Goal: Transaction & Acquisition: Subscribe to service/newsletter

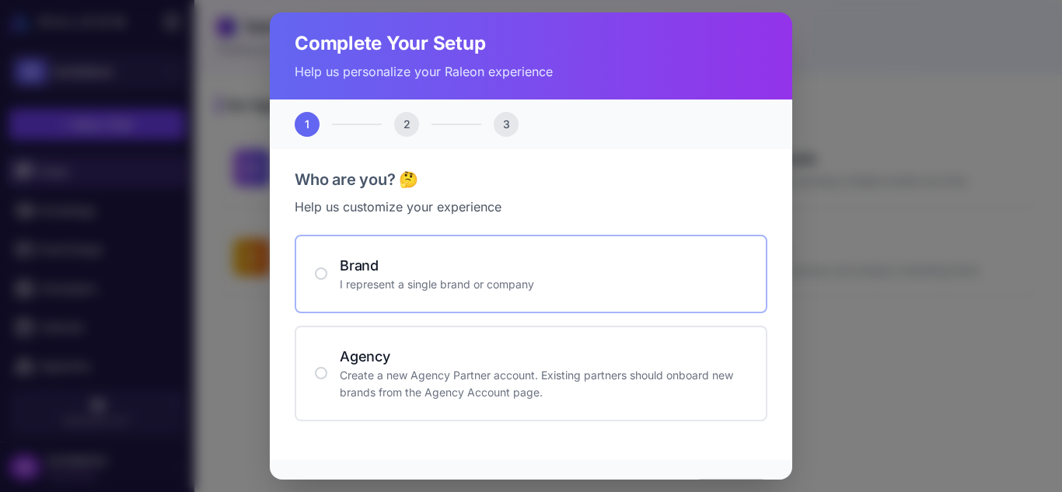
click at [478, 278] on p "I represent a single brand or company" at bounding box center [544, 284] width 408 height 17
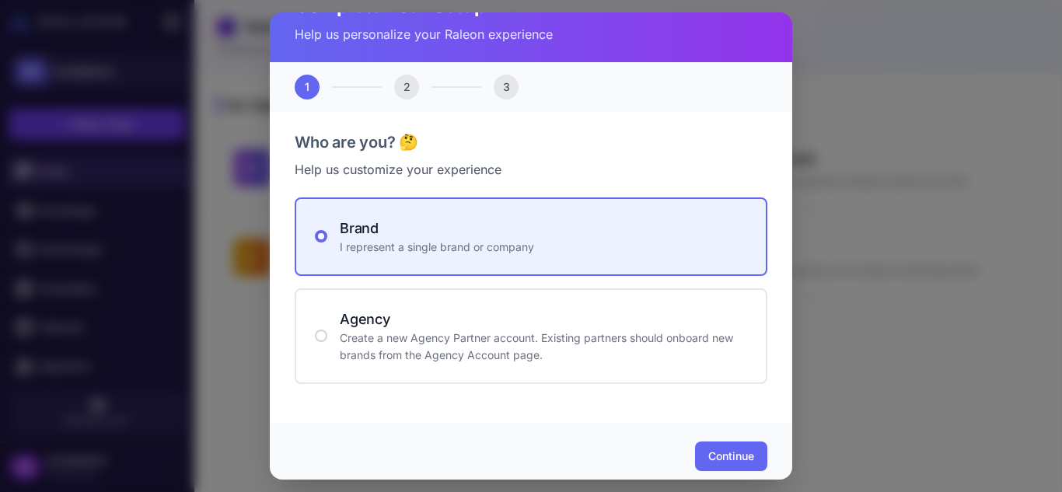
scroll to position [47, 0]
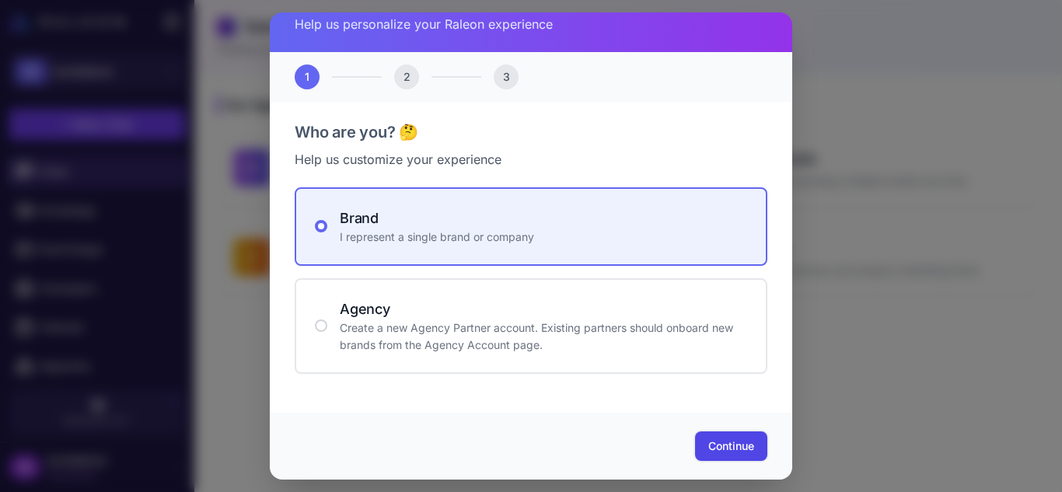
click at [709, 441] on span "Continue" at bounding box center [732, 447] width 46 height 16
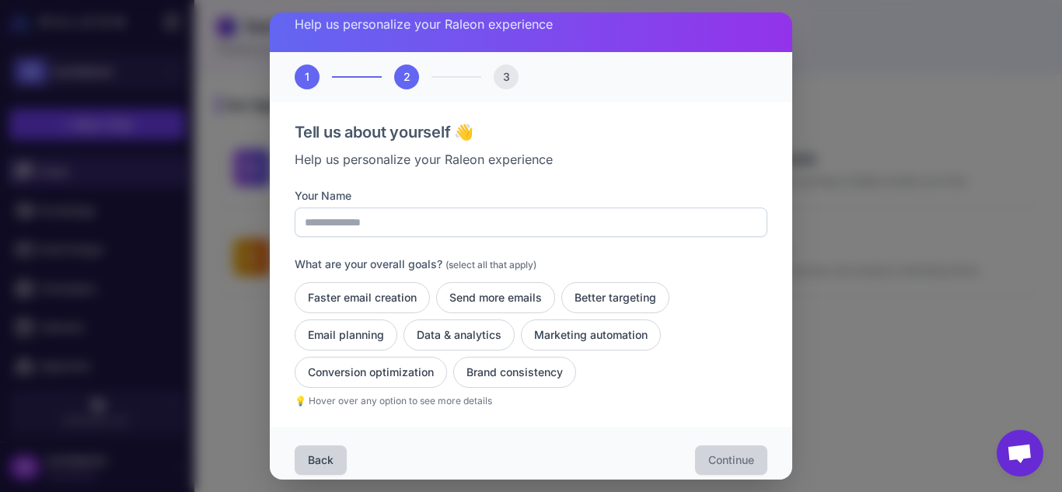
drag, startPoint x: 569, startPoint y: 268, endPoint x: 530, endPoint y: 230, distance: 54.4
click at [530, 230] on div "Your Name What are your overall goals? (select all that apply) Faster email cre…" at bounding box center [531, 297] width 473 height 221
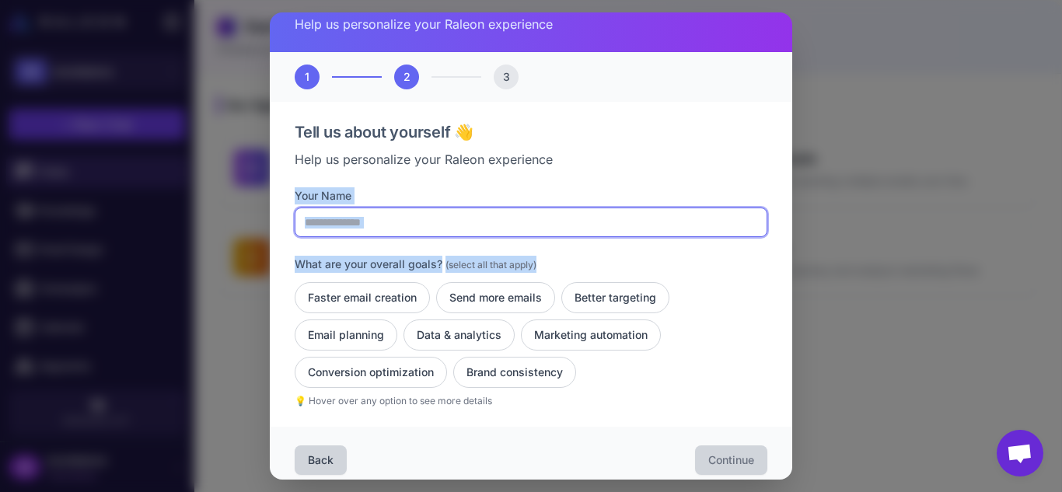
drag, startPoint x: 530, startPoint y: 230, endPoint x: 528, endPoint y: 222, distance: 7.9
click at [530, 230] on input "Your Name" at bounding box center [531, 223] width 473 height 30
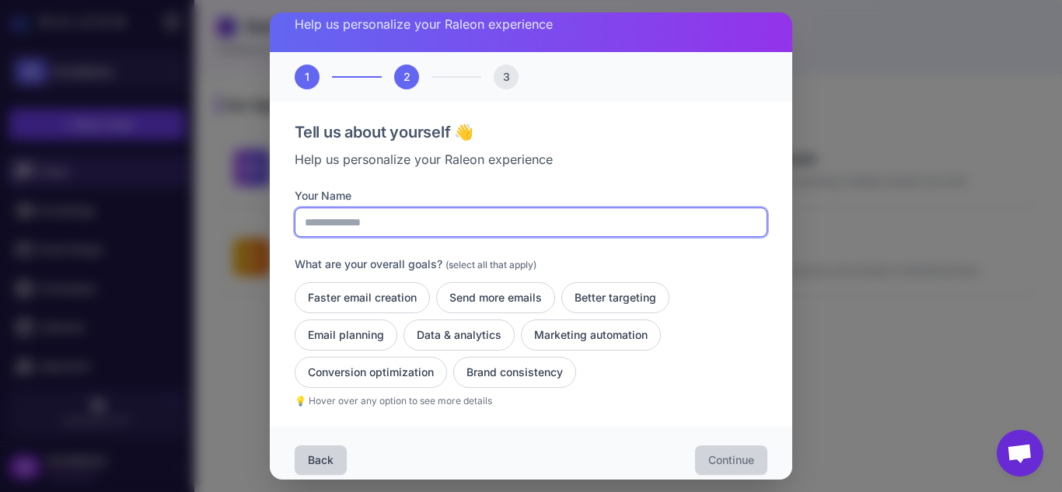
click at [520, 218] on input "Your Name" at bounding box center [531, 223] width 473 height 30
type input "**********"
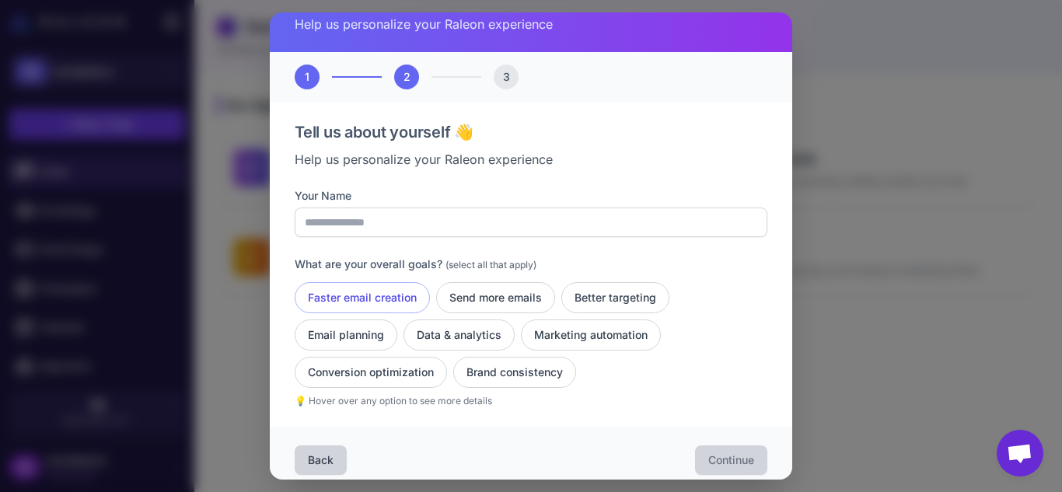
click at [404, 292] on button "Faster email creation" at bounding box center [362, 297] width 135 height 31
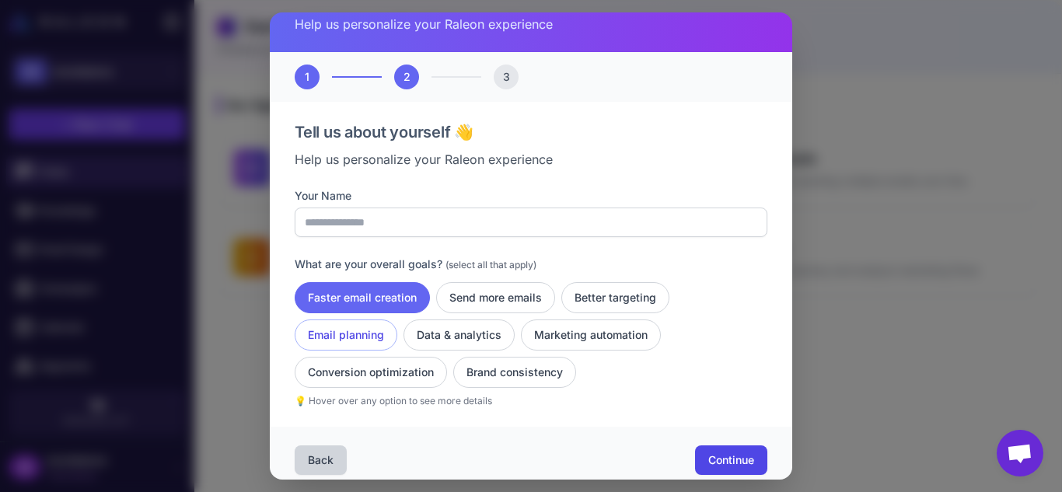
click at [366, 324] on button "Email planning" at bounding box center [346, 335] width 103 height 31
click at [502, 296] on button "Send more emails" at bounding box center [495, 297] width 119 height 31
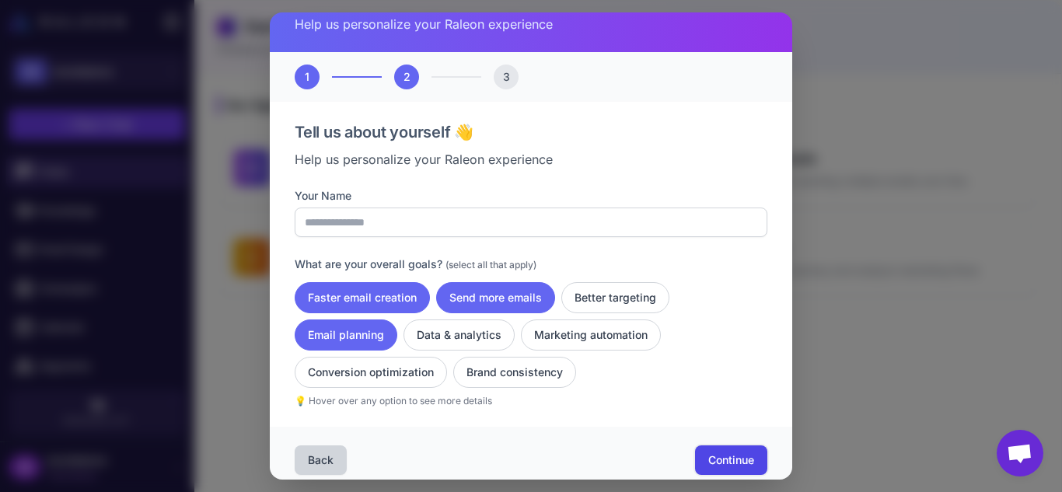
click at [729, 446] on button "Continue" at bounding box center [731, 461] width 72 height 30
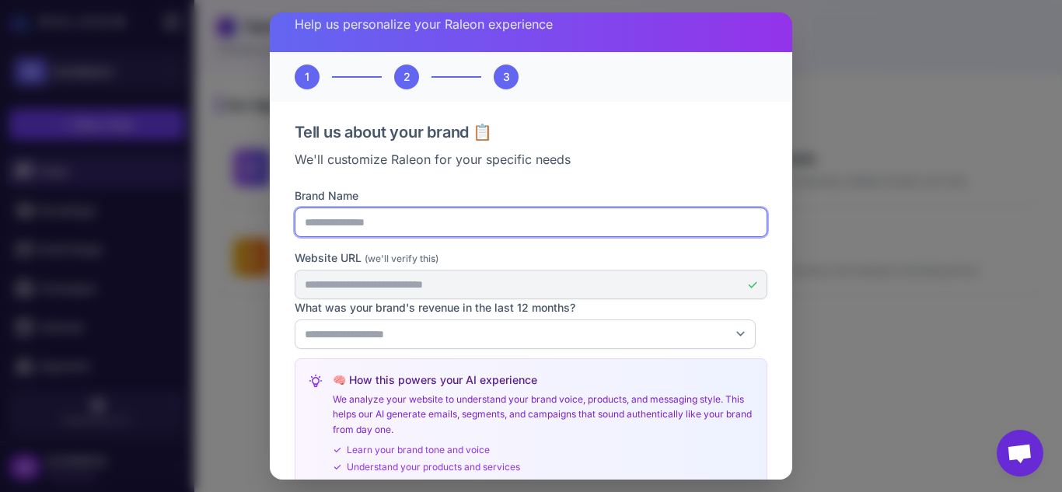
click at [477, 234] on input "Brand Name" at bounding box center [531, 223] width 473 height 30
type input "*********"
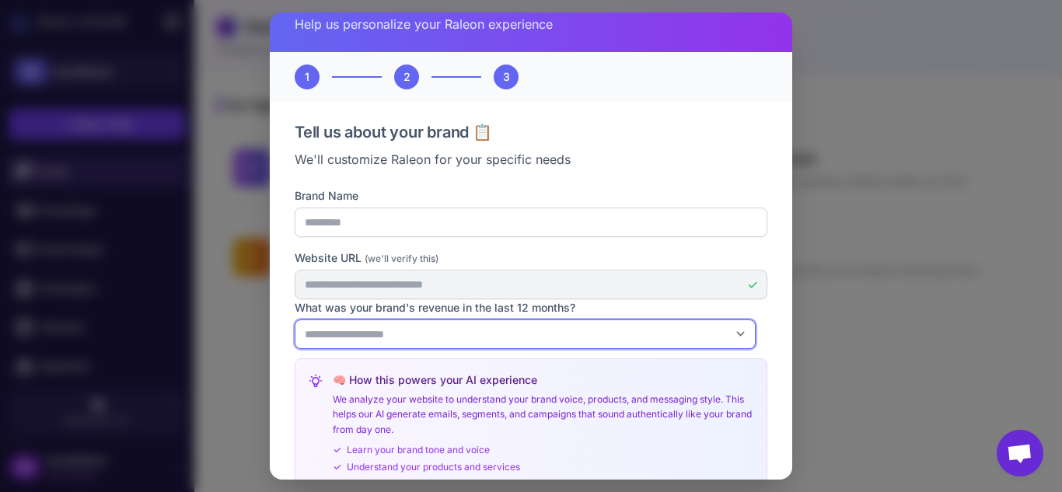
select select "*"
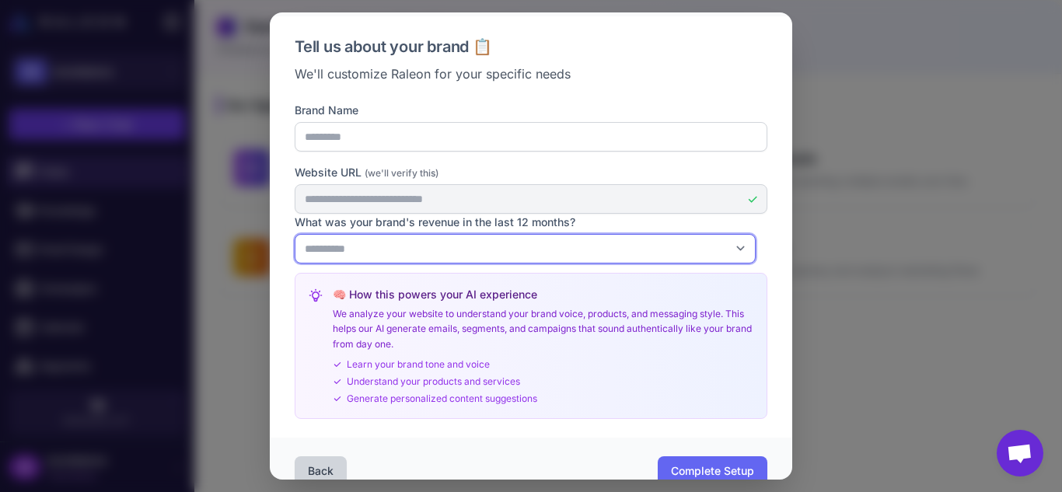
scroll to position [158, 0]
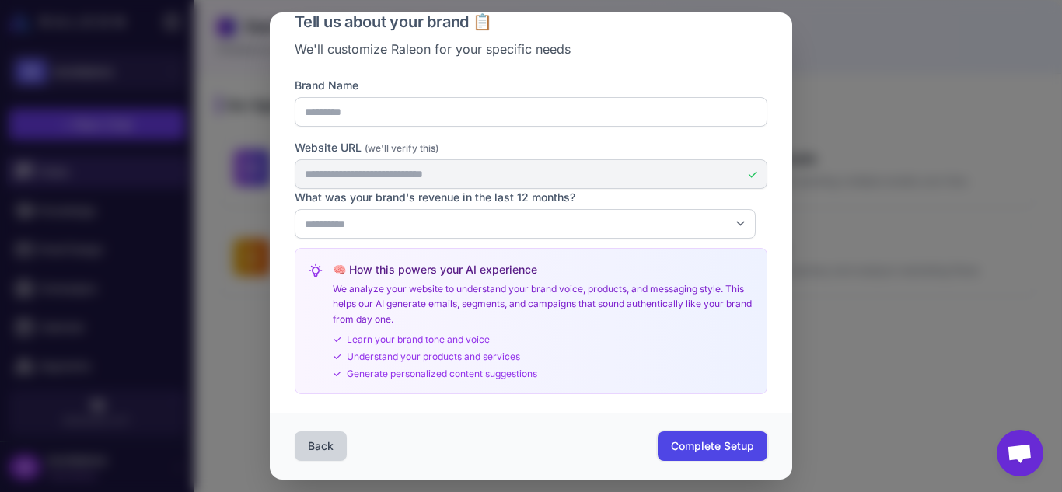
click at [712, 437] on button "Complete Setup" at bounding box center [713, 447] width 110 height 30
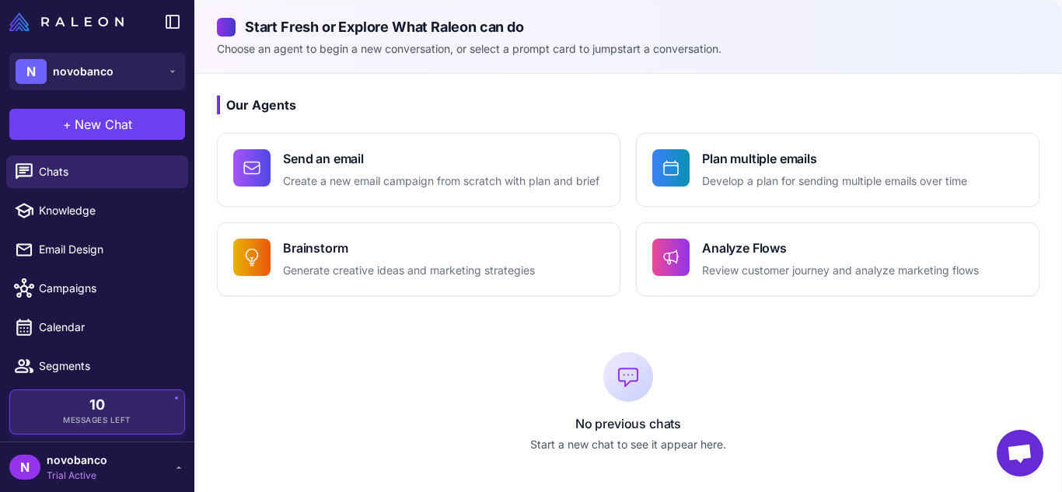
scroll to position [405, 0]
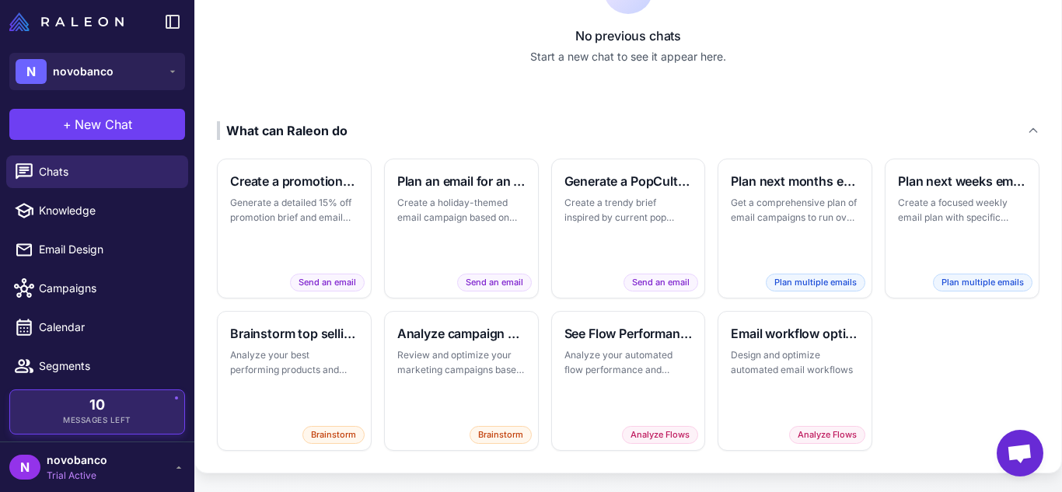
click at [133, 413] on div "10 Messages Left" at bounding box center [97, 412] width 152 height 28
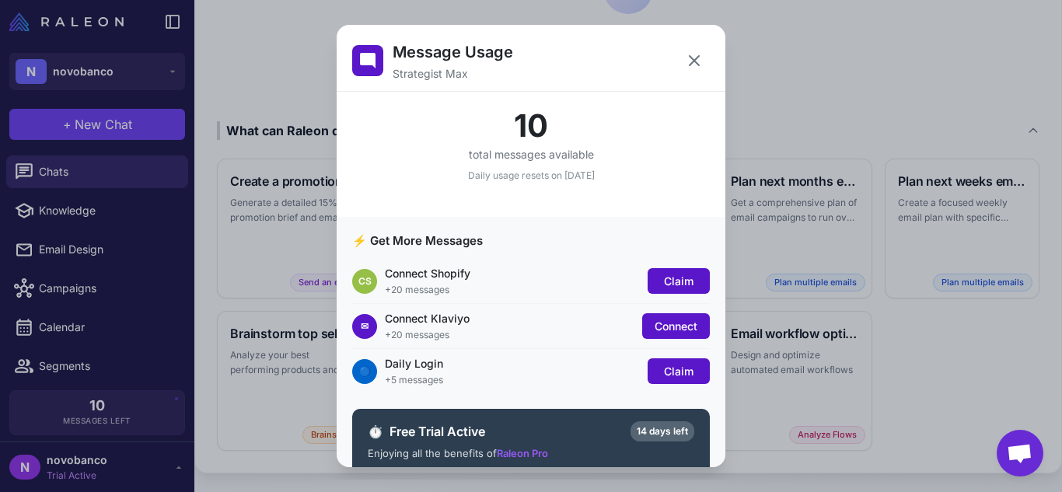
scroll to position [89, 0]
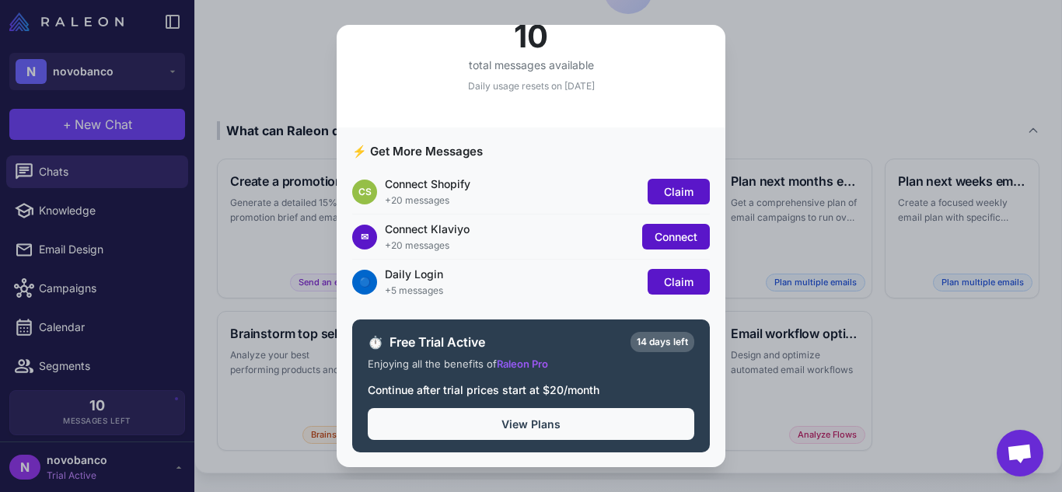
click at [643, 426] on button "View Plans" at bounding box center [531, 424] width 327 height 32
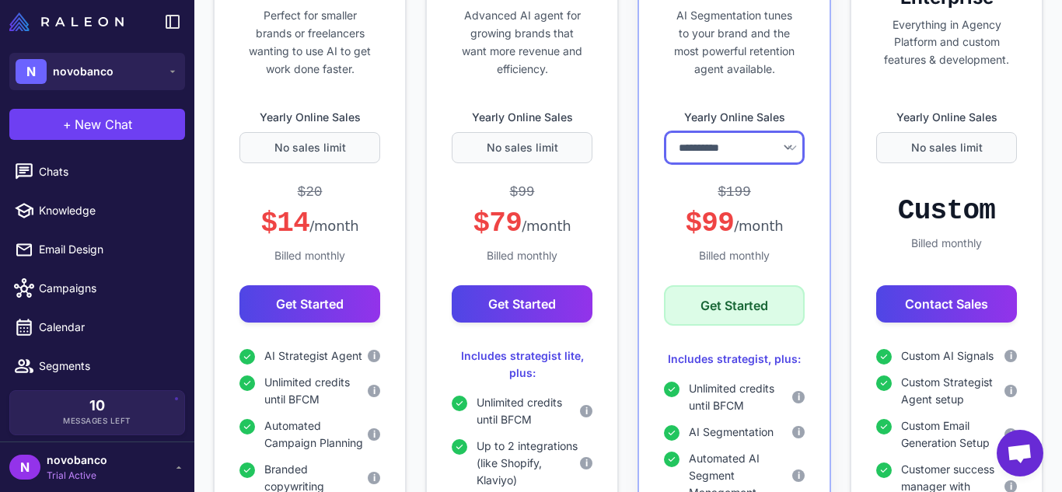
click at [749, 144] on select "**********" at bounding box center [735, 147] width 138 height 31
select select "********"
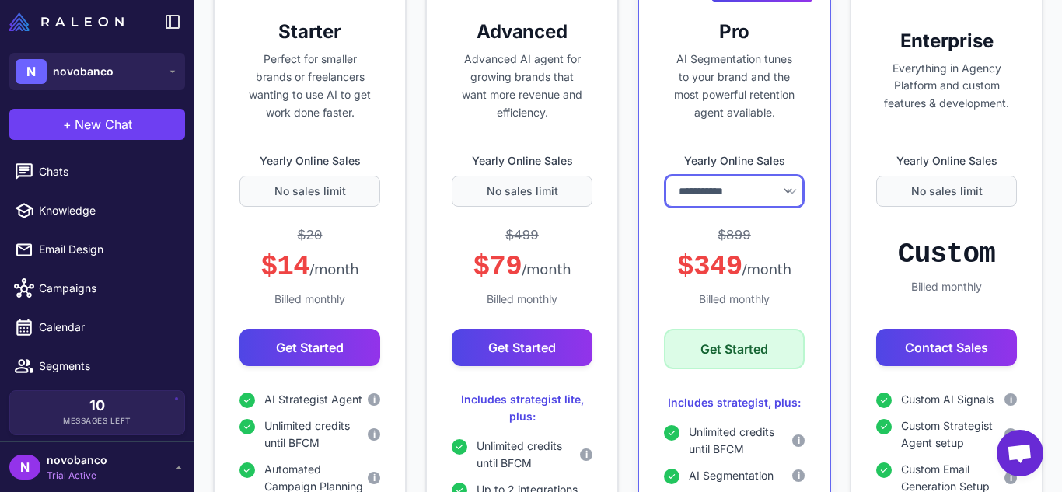
scroll to position [395, 0]
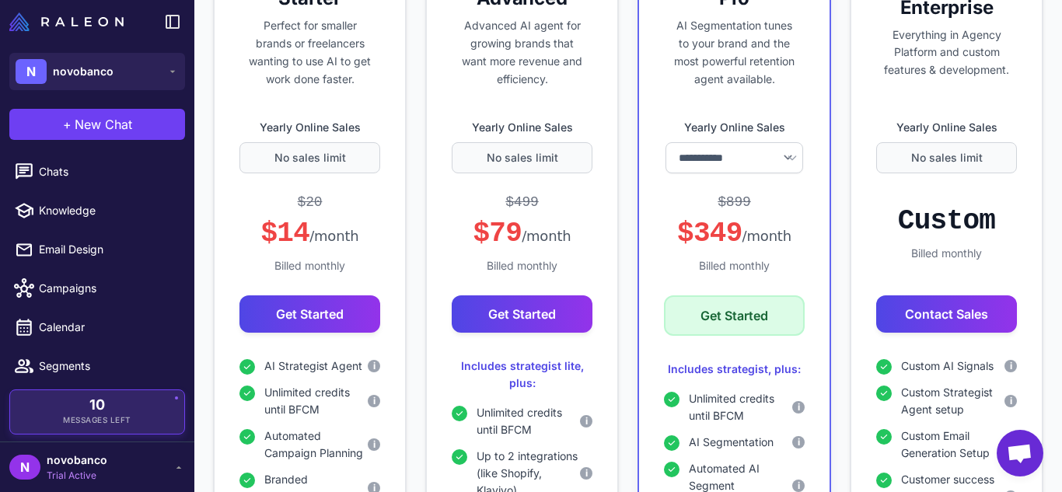
click at [145, 416] on div "10 Messages Left" at bounding box center [97, 412] width 152 height 28
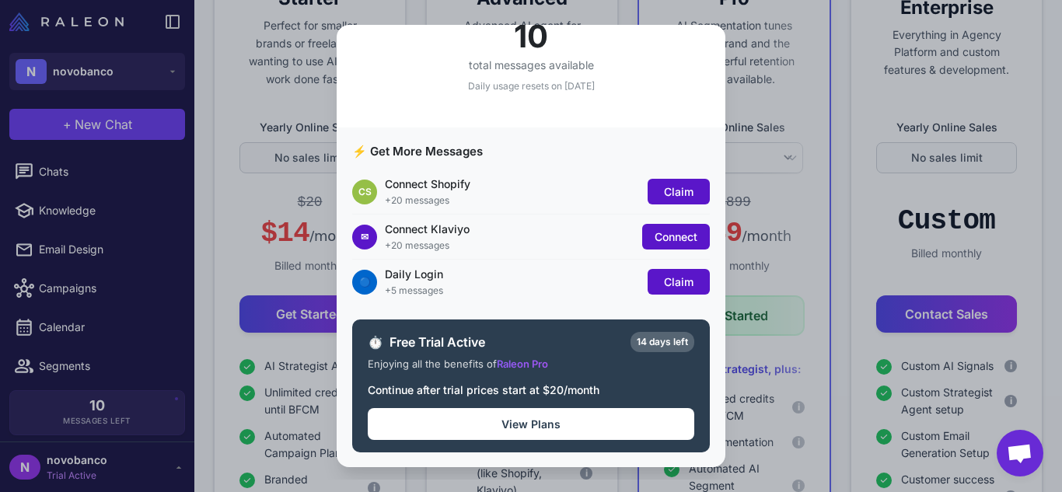
scroll to position [79, 0]
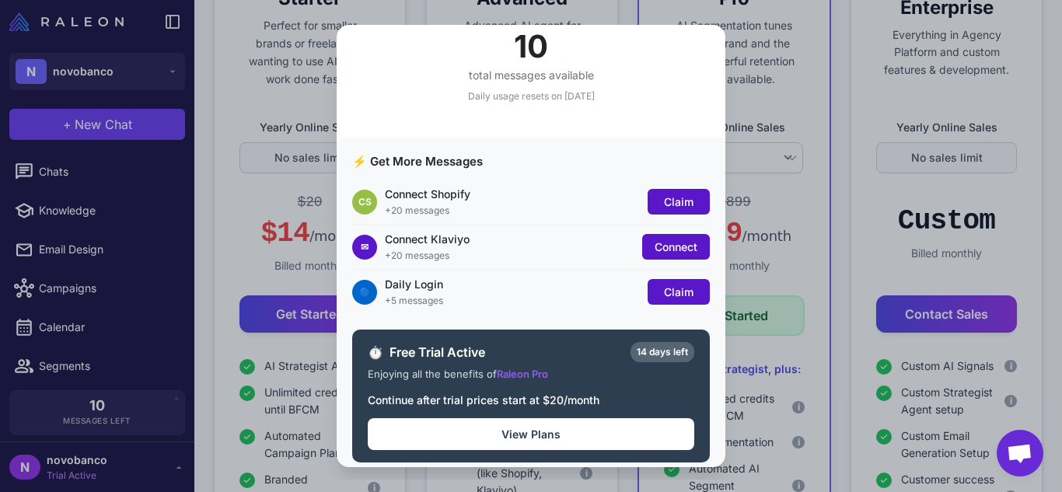
click at [755, 280] on div "Message Usage Strategist Max 10 total messages available Daily usage resets on …" at bounding box center [531, 245] width 1062 height 467
click at [755, 308] on div "Message Usage Strategist Max 10 total messages available Daily usage resets on …" at bounding box center [531, 245] width 1062 height 467
click at [639, 443] on button "View Plans" at bounding box center [531, 434] width 327 height 32
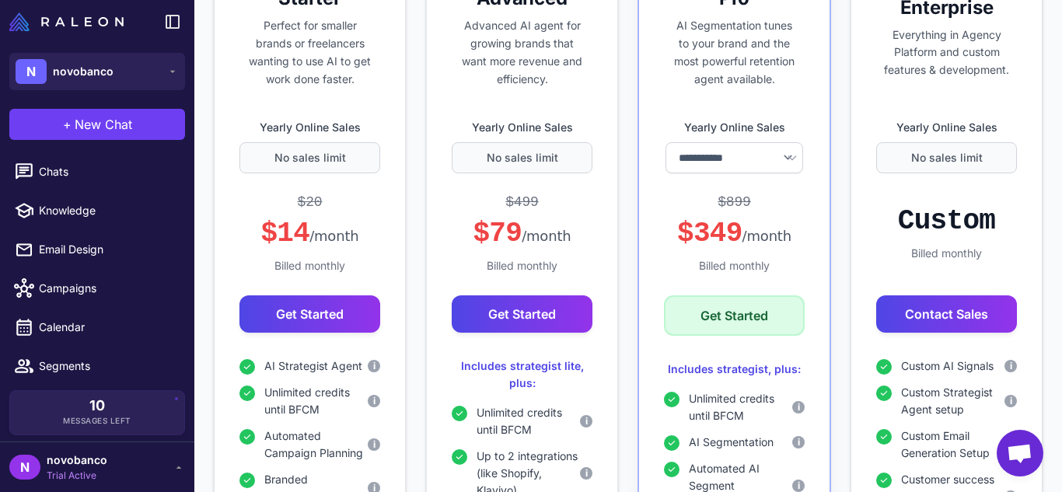
click at [727, 305] on button "Get Started" at bounding box center [734, 316] width 141 height 40
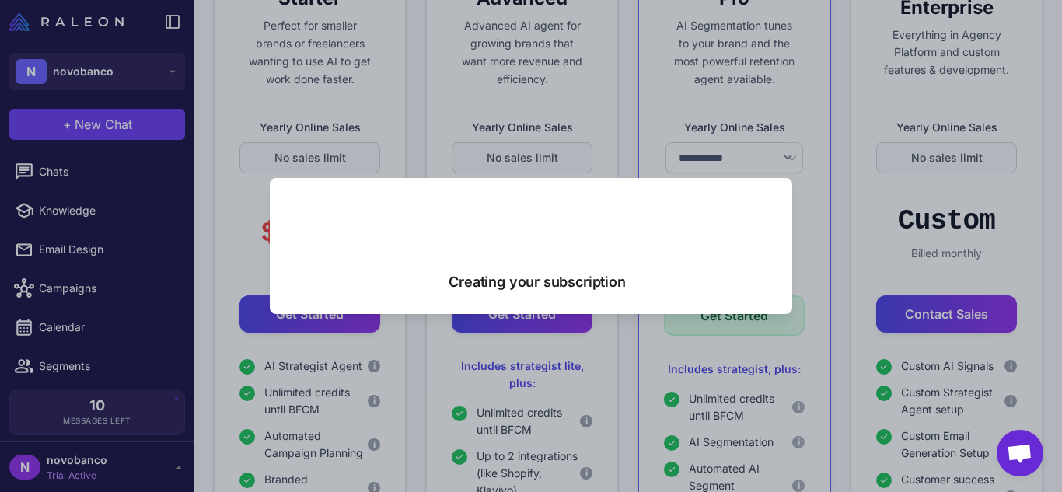
click at [341, 94] on div "Creating your subscription" at bounding box center [531, 245] width 1062 height 467
click at [164, 394] on div "Creating your subscription" at bounding box center [531, 245] width 1062 height 467
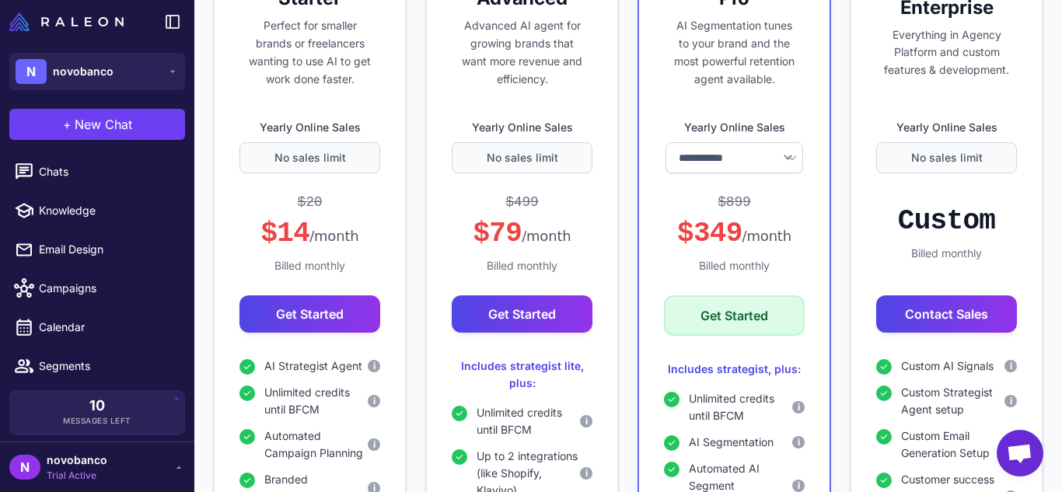
click at [180, 458] on div "N novobanco Trial Active" at bounding box center [97, 467] width 176 height 31
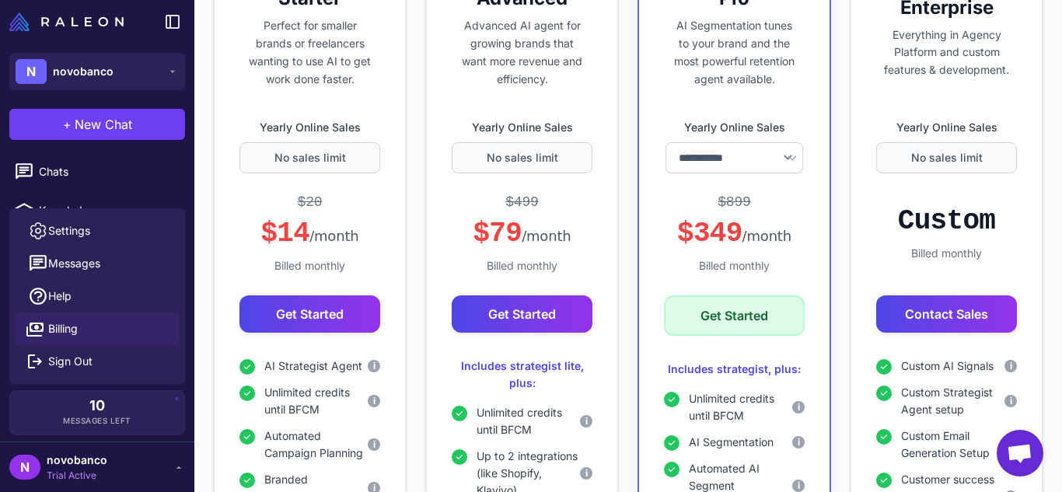
click at [87, 478] on span "Trial Active" at bounding box center [77, 476] width 61 height 14
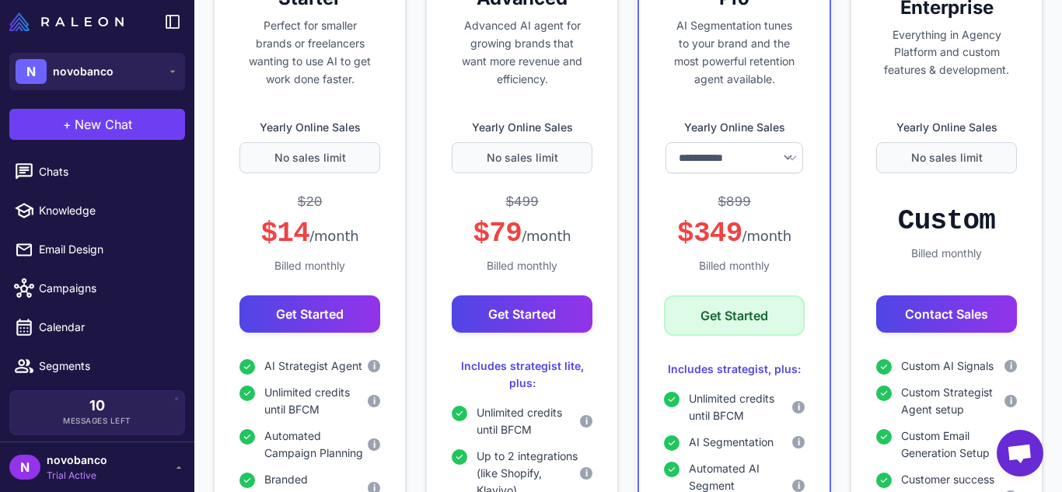
click at [74, 475] on span "Trial Active" at bounding box center [77, 476] width 61 height 14
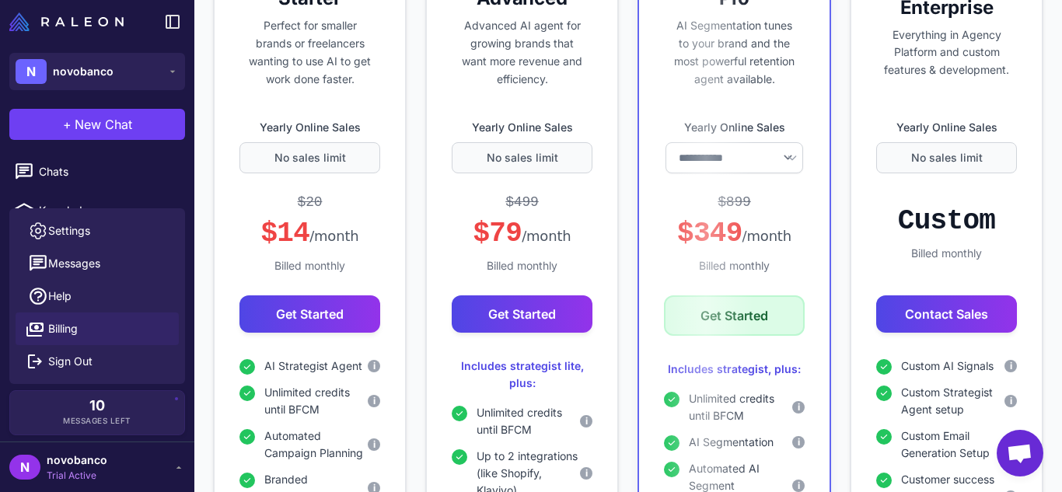
click at [84, 334] on link "Billing" at bounding box center [97, 329] width 163 height 33
click at [72, 267] on button "Messages" at bounding box center [97, 263] width 163 height 33
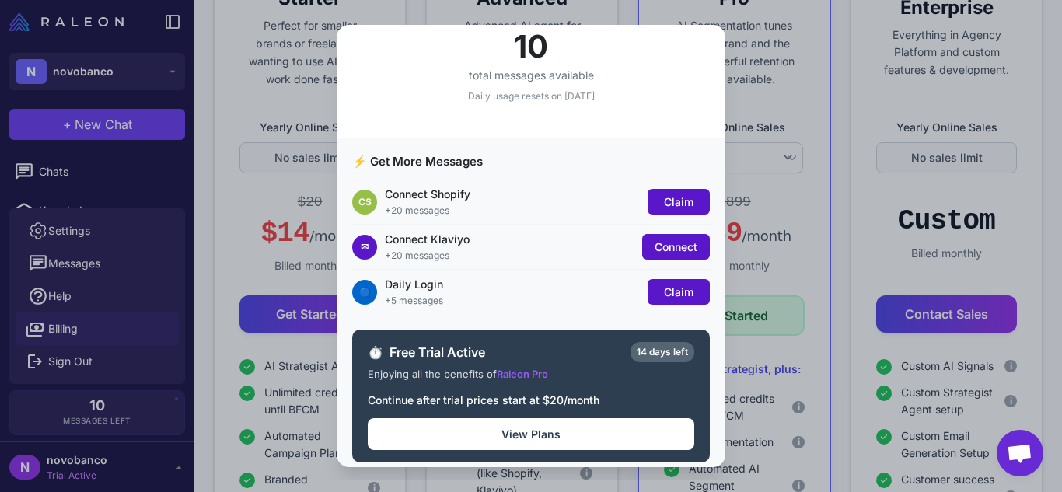
click at [86, 322] on div "Message Usage Strategist Max 10 total messages available Daily usage resets on …" at bounding box center [531, 245] width 1062 height 467
click at [68, 317] on div "Message Usage Strategist Max 10 total messages available Daily usage resets on …" at bounding box center [531, 245] width 1062 height 467
click at [648, 210] on button "Claim" at bounding box center [679, 202] width 62 height 26
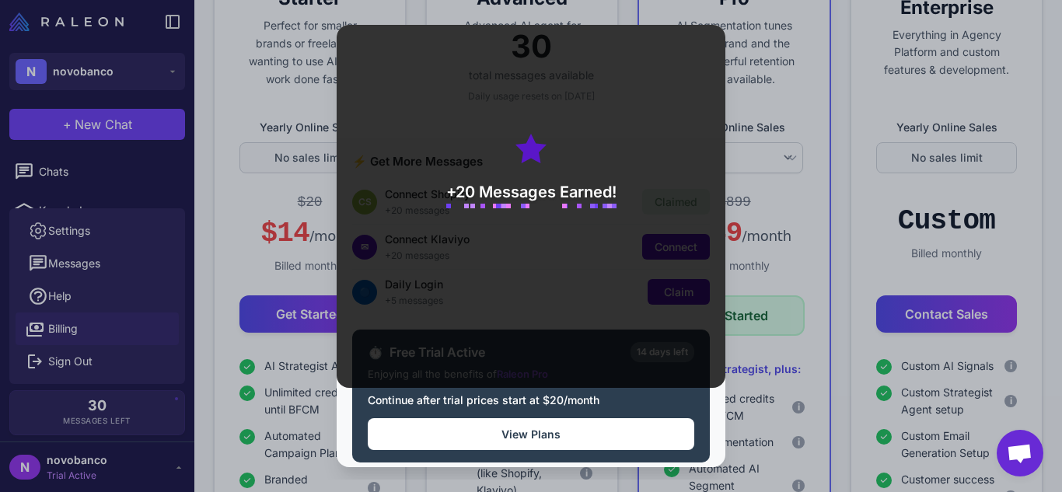
click at [595, 215] on div "+20 Messages Earned!" at bounding box center [531, 167] width 389 height 443
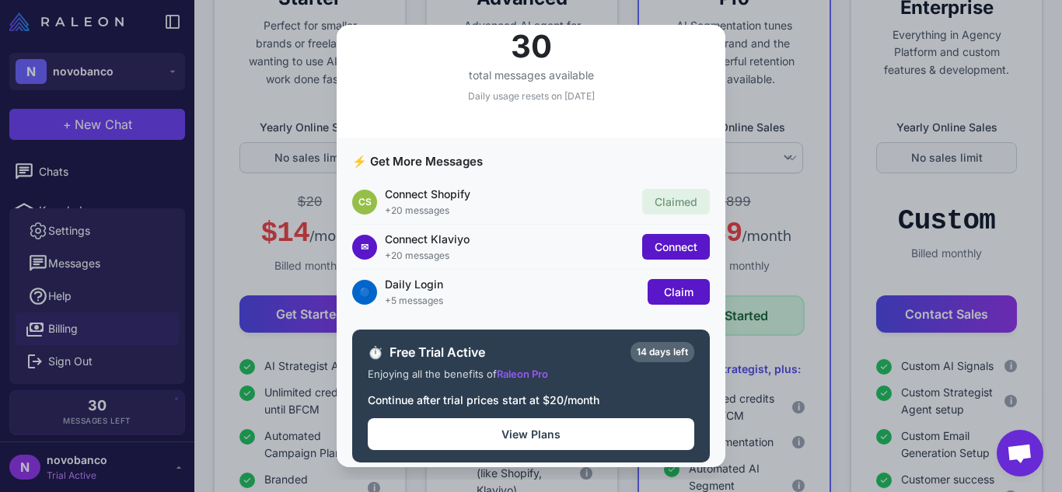
scroll to position [79, 0]
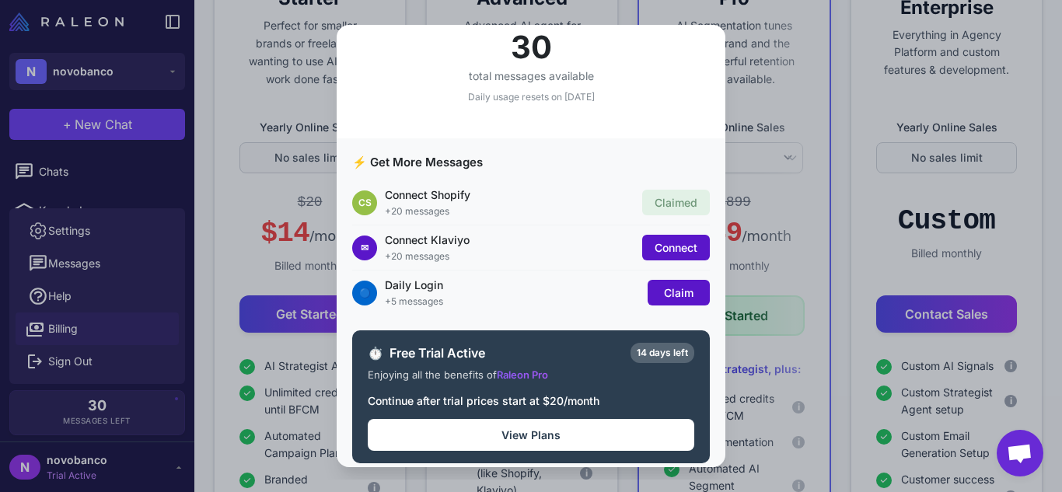
click at [790, 450] on div "Message Usage Strategist Max 30 total messages available Daily usage resets on …" at bounding box center [531, 245] width 1062 height 467
drag, startPoint x: 702, startPoint y: 59, endPoint x: 705, endPoint y: 66, distance: 8.0
click at [705, 66] on div "30 total messages available Daily usage resets on [DATE]" at bounding box center [531, 75] width 389 height 125
click at [744, 106] on div "Message Usage Strategist Max 30 total messages available Daily usage resets on …" at bounding box center [531, 245] width 1062 height 467
click at [792, 291] on div "Message Usage Strategist Max 30 total messages available Daily usage resets on …" at bounding box center [531, 245] width 1062 height 467
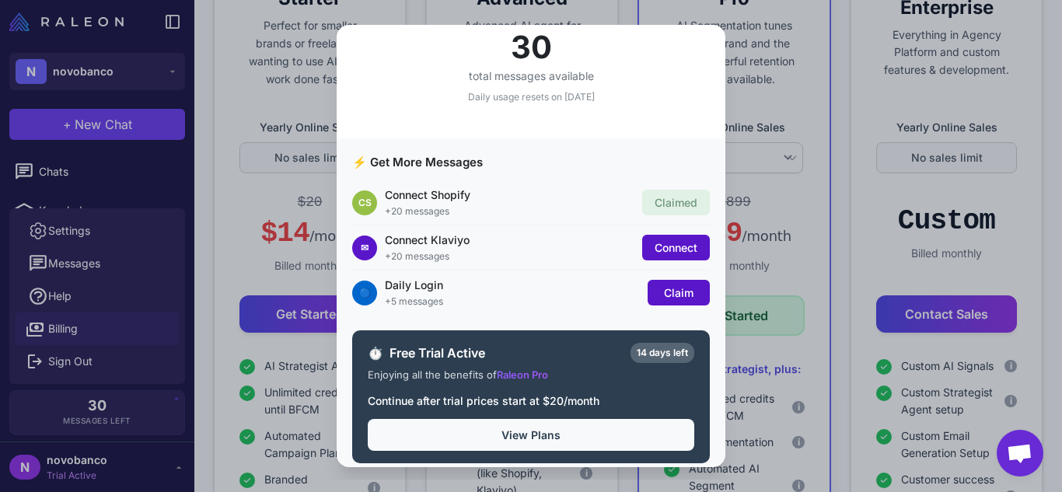
click at [639, 425] on button "View Plans" at bounding box center [531, 435] width 327 height 32
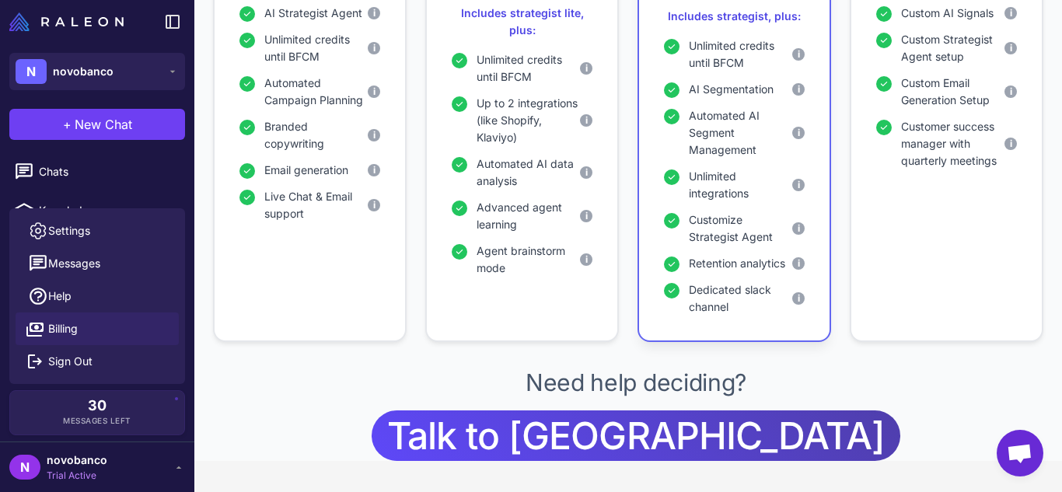
scroll to position [424, 0]
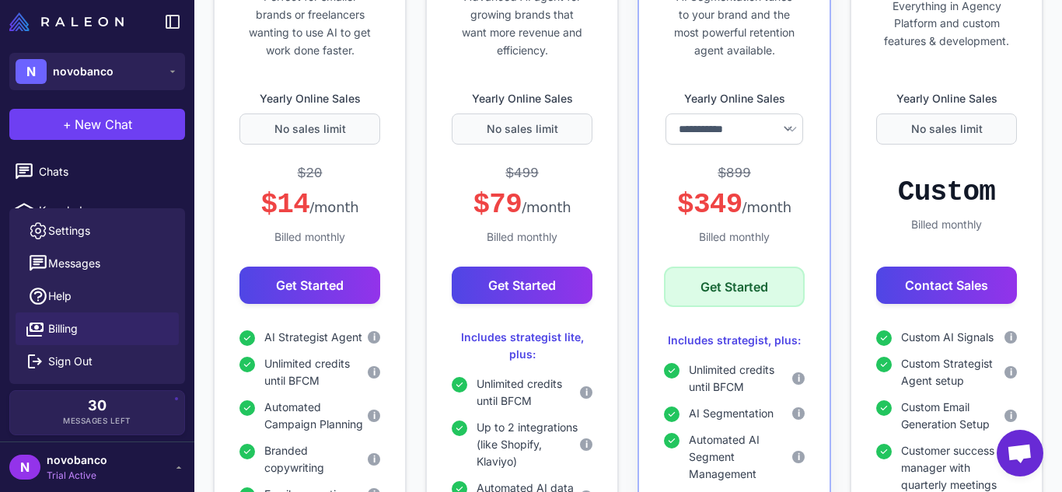
click at [720, 292] on button "Get Started" at bounding box center [734, 287] width 141 height 40
